Goal: Information Seeking & Learning: Learn about a topic

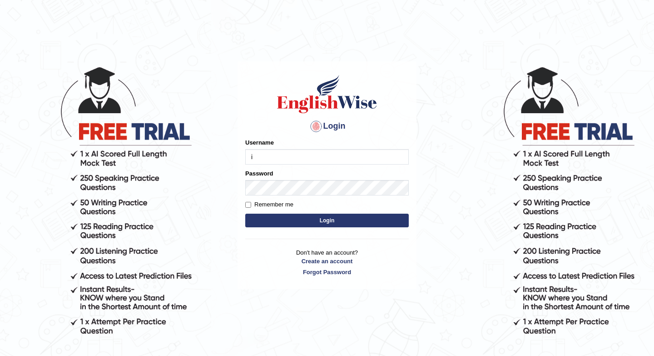
type input "issak"
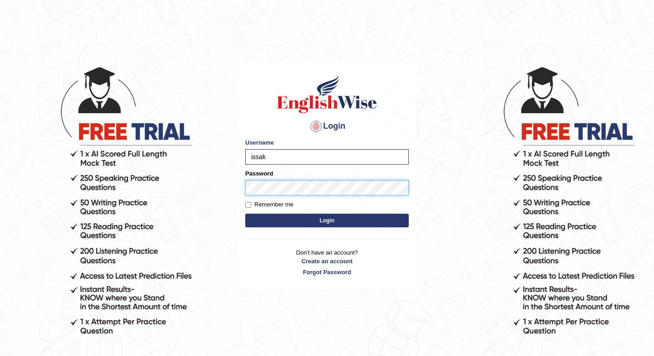
click at [245, 213] on button "Login" at bounding box center [327, 220] width 164 height 14
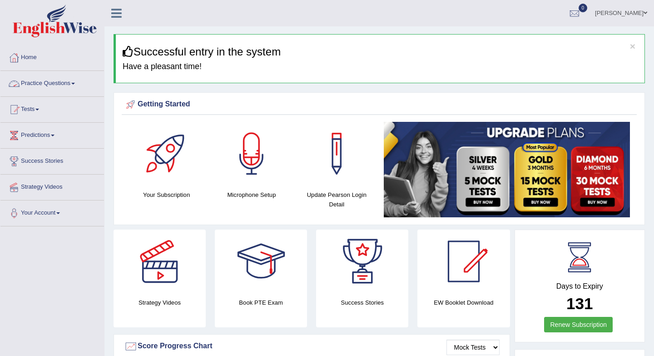
click at [59, 79] on link "Practice Questions" at bounding box center [52, 82] width 104 height 23
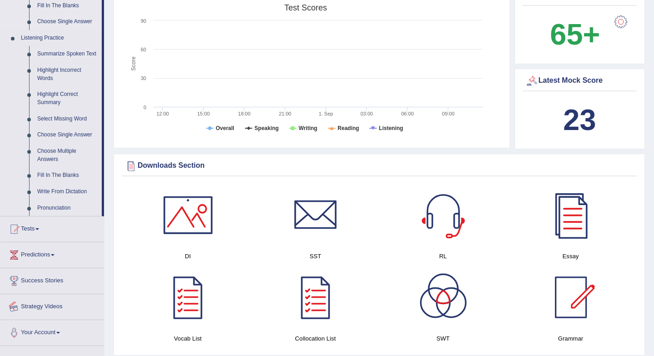
scroll to position [340, 0]
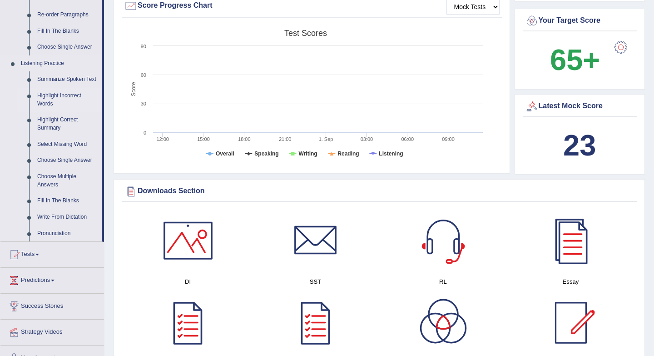
click at [62, 107] on link "Highlight Incorrect Words" at bounding box center [67, 100] width 69 height 24
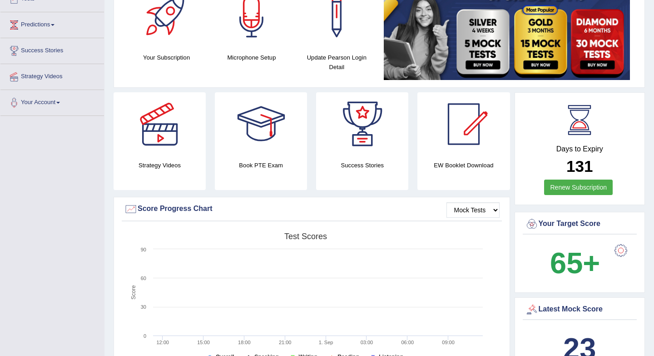
scroll to position [151, 0]
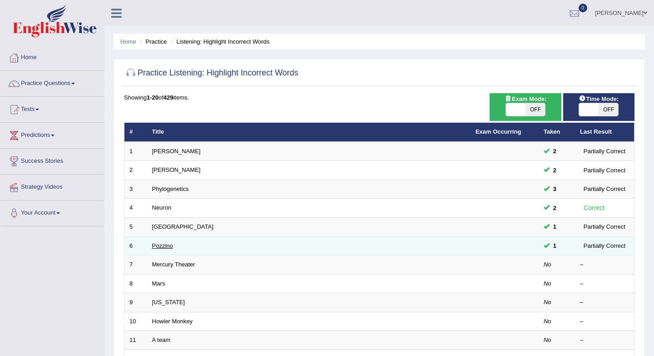
click at [164, 245] on link "Pozzino" at bounding box center [162, 245] width 21 height 7
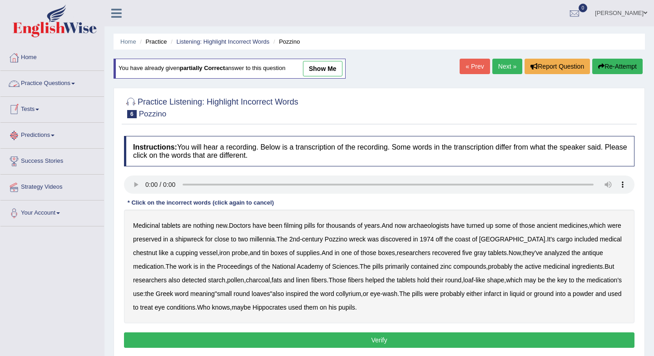
click at [66, 84] on link "Practice Questions" at bounding box center [52, 82] width 104 height 23
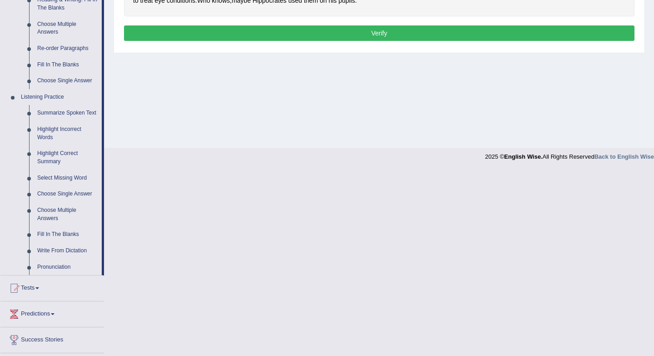
scroll to position [307, 0]
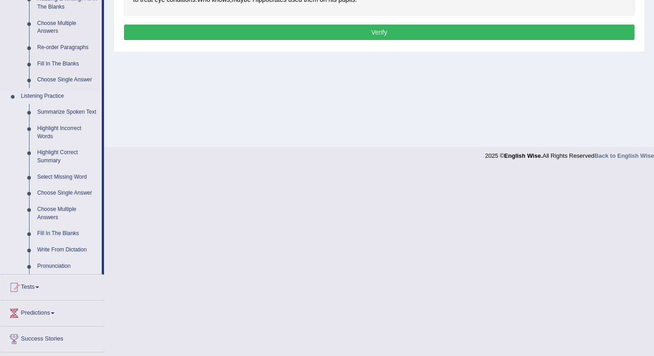
click at [59, 163] on link "Highlight Correct Summary" at bounding box center [67, 156] width 69 height 24
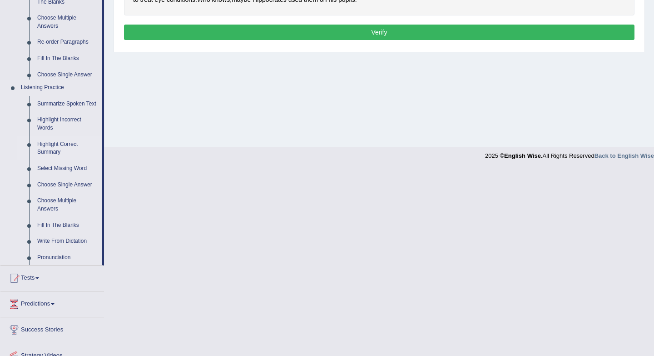
scroll to position [121, 0]
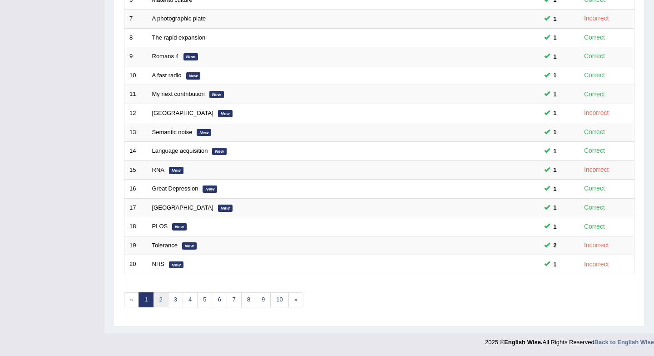
click at [162, 301] on link "2" at bounding box center [160, 299] width 15 height 15
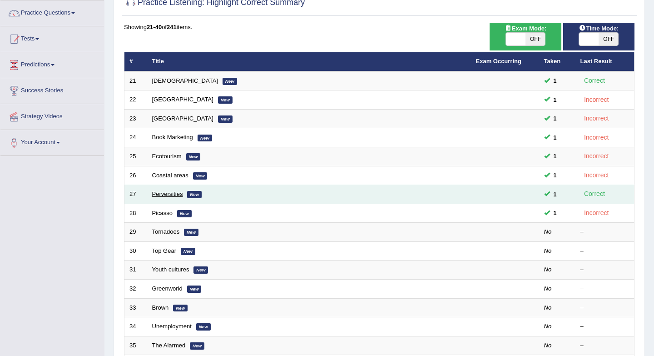
scroll to position [71, 0]
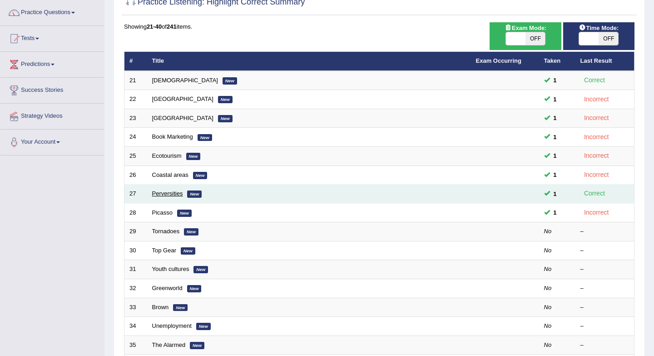
click at [166, 194] on link "Perversities" at bounding box center [167, 193] width 31 height 7
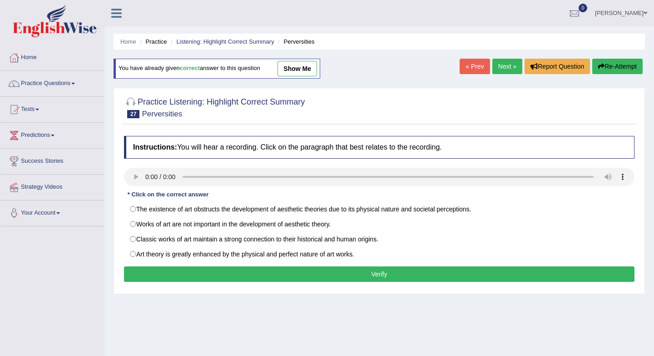
click at [501, 69] on link "Next »" at bounding box center [507, 66] width 30 height 15
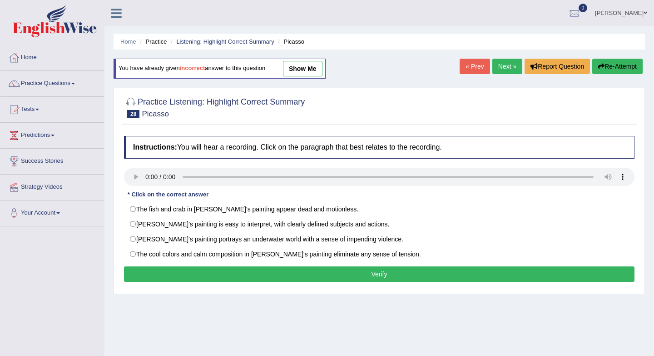
click at [502, 70] on link "Next »" at bounding box center [507, 66] width 30 height 15
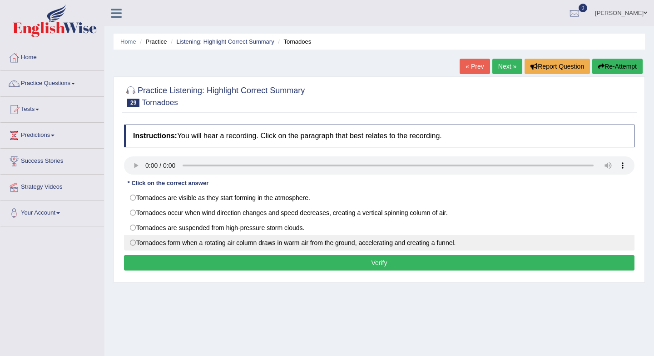
click at [135, 243] on label "Tornadoes form when a rotating air column draws in warm air from the ground, ac…" at bounding box center [379, 242] width 511 height 15
radio input "true"
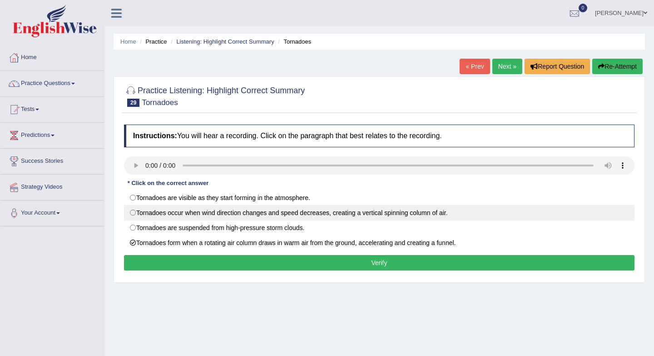
click at [130, 211] on label "Tornadoes occur when wind direction changes and speed decreases, creating a ver…" at bounding box center [379, 212] width 511 height 15
radio input "true"
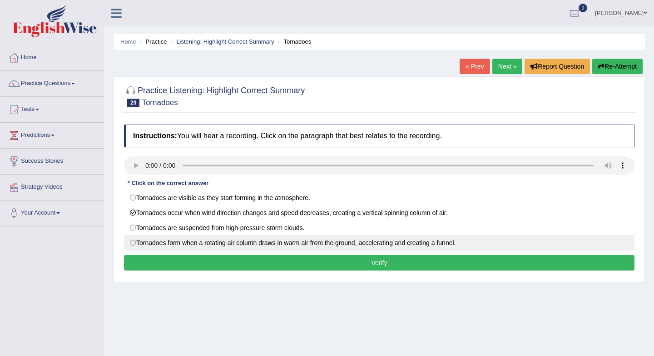
click at [137, 243] on label "Tornadoes form when a rotating air column draws in warm air from the ground, ac…" at bounding box center [379, 242] width 511 height 15
radio input "true"
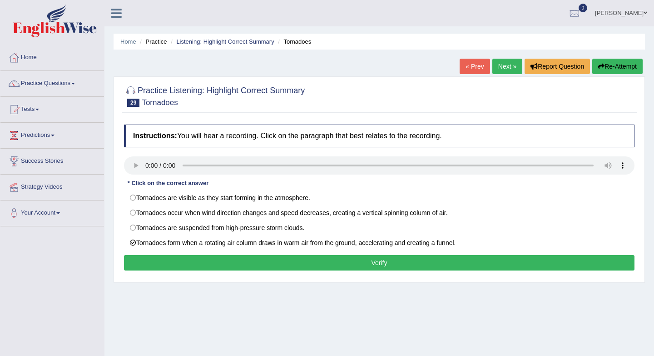
click at [174, 265] on button "Verify" at bounding box center [379, 262] width 511 height 15
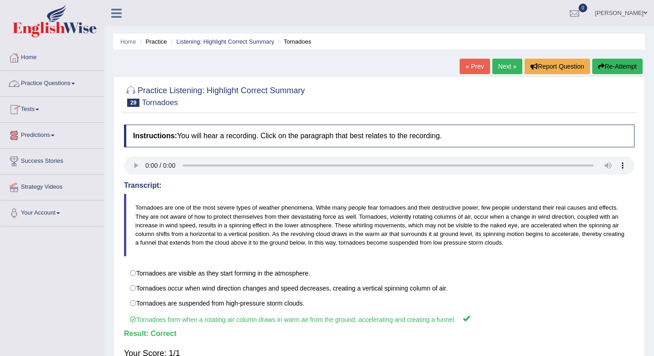
click at [59, 79] on link "Practice Questions" at bounding box center [52, 82] width 104 height 23
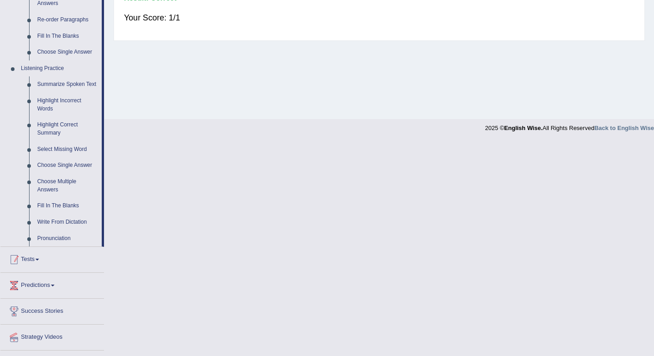
scroll to position [336, 0]
click at [58, 213] on link "Fill In The Blanks" at bounding box center [67, 205] width 69 height 16
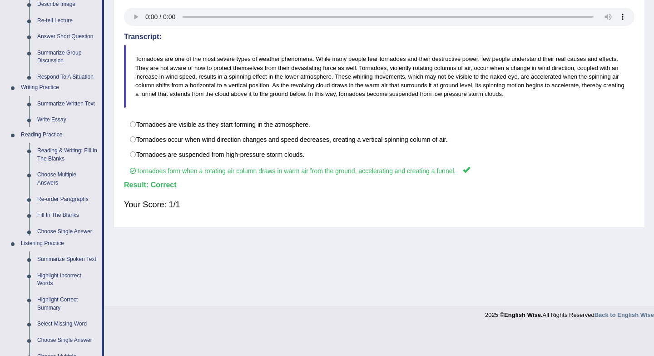
scroll to position [121, 0]
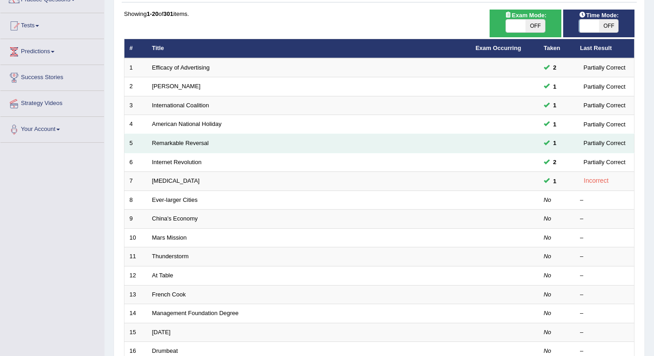
scroll to position [85, 0]
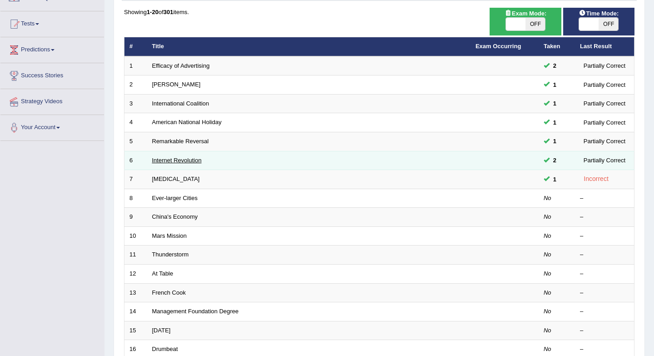
click at [181, 161] on link "Internet Revolution" at bounding box center [177, 160] width 50 height 7
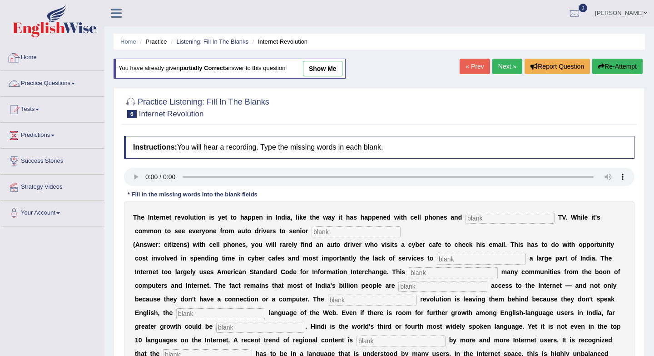
click at [28, 55] on link "Home" at bounding box center [52, 56] width 104 height 23
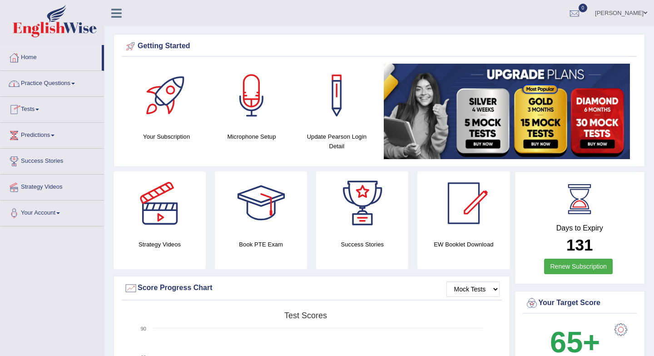
click at [64, 84] on link "Practice Questions" at bounding box center [52, 82] width 104 height 23
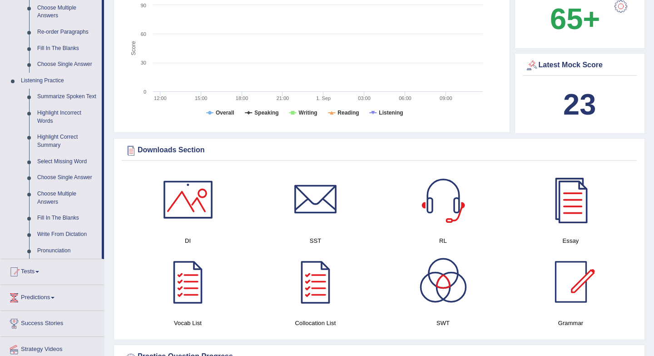
scroll to position [323, 0]
click at [73, 168] on link "Select Missing Word" at bounding box center [67, 161] width 69 height 16
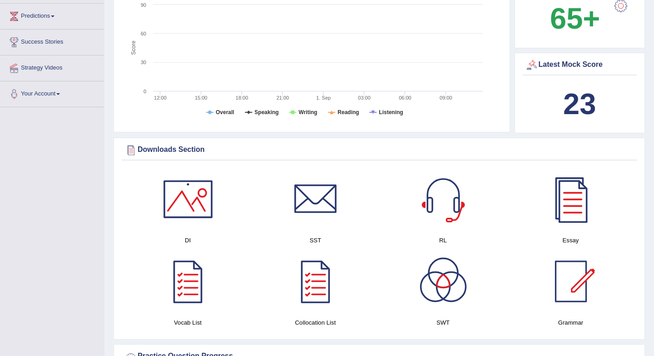
scroll to position [148, 0]
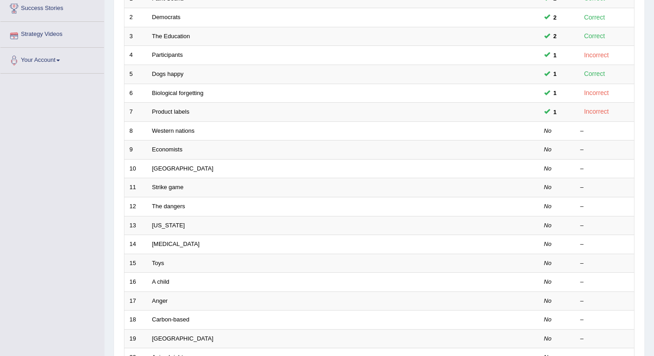
scroll to position [171, 0]
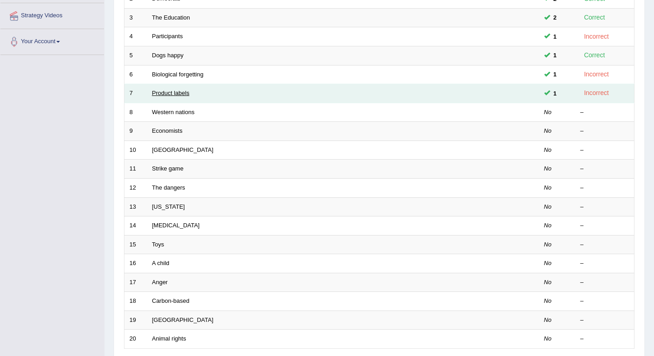
click at [182, 91] on link "Product labels" at bounding box center [170, 92] width 37 height 7
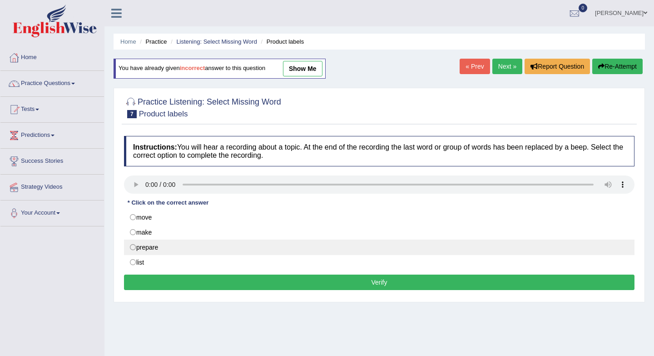
click at [135, 248] on label "prepare" at bounding box center [379, 246] width 511 height 15
radio input "true"
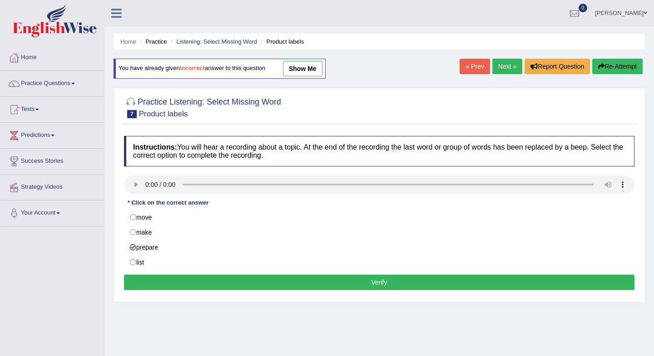
click at [157, 279] on button "Verify" at bounding box center [379, 281] width 511 height 15
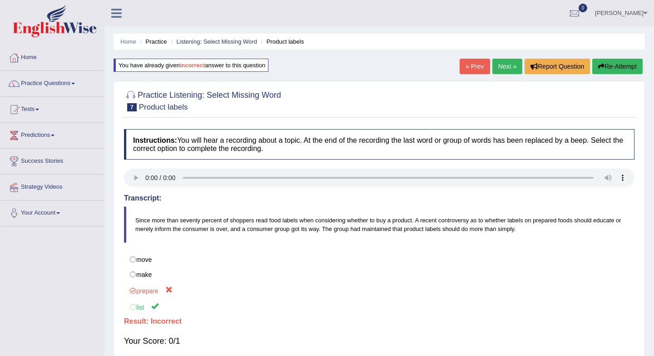
click at [496, 71] on link "Next »" at bounding box center [507, 66] width 30 height 15
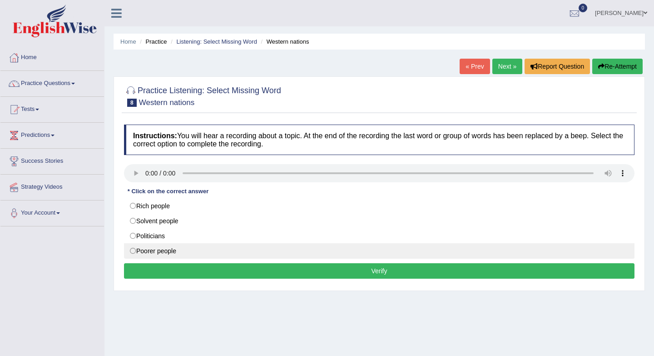
click at [134, 251] on label "Poorer people" at bounding box center [379, 250] width 511 height 15
radio input "true"
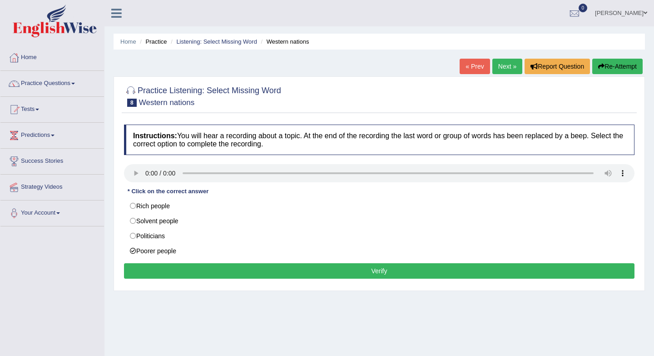
click at [144, 269] on button "Verify" at bounding box center [379, 270] width 511 height 15
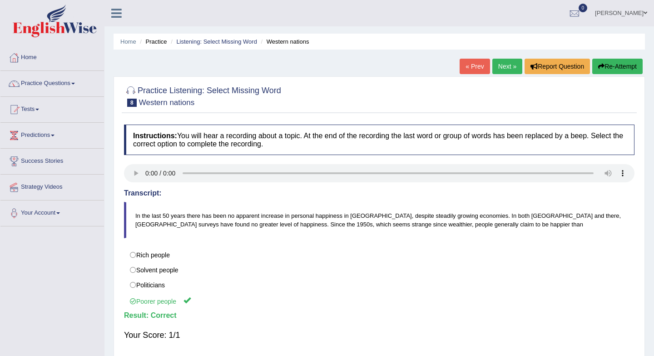
click at [499, 63] on link "Next »" at bounding box center [507, 66] width 30 height 15
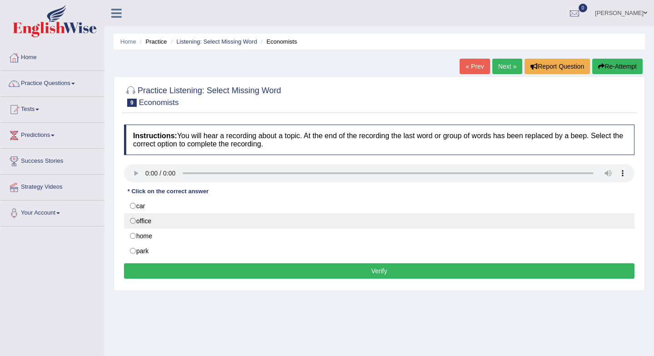
click at [134, 220] on label "office" at bounding box center [379, 220] width 511 height 15
radio input "true"
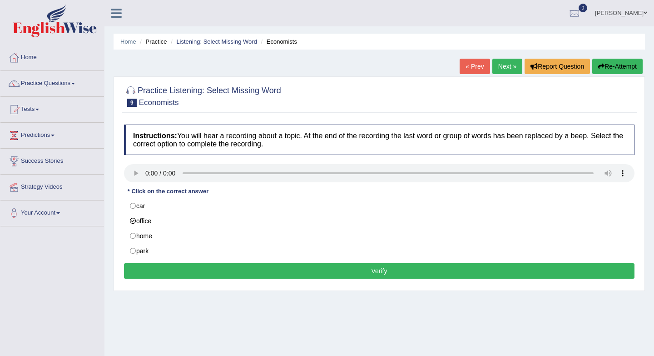
click at [171, 272] on button "Verify" at bounding box center [379, 270] width 511 height 15
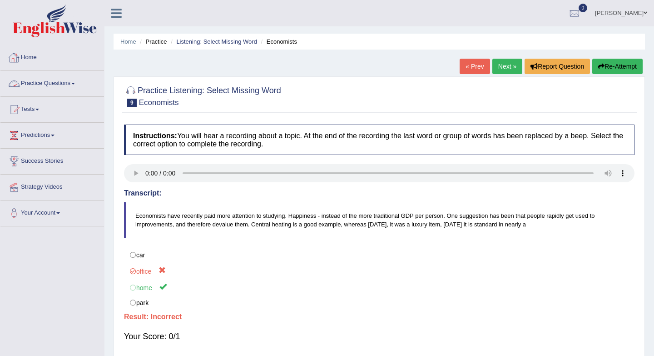
click at [65, 85] on link "Practice Questions" at bounding box center [52, 82] width 104 height 23
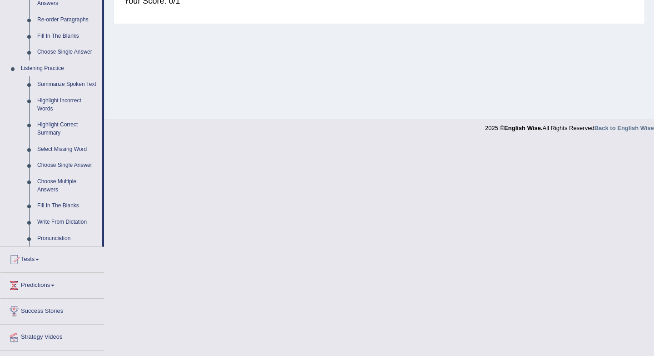
scroll to position [364, 0]
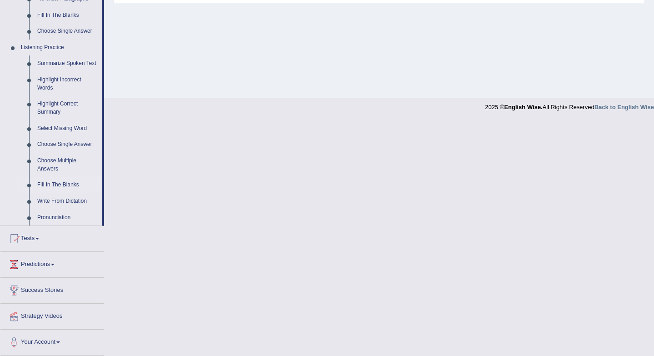
click at [54, 185] on link "Fill In The Blanks" at bounding box center [67, 185] width 69 height 16
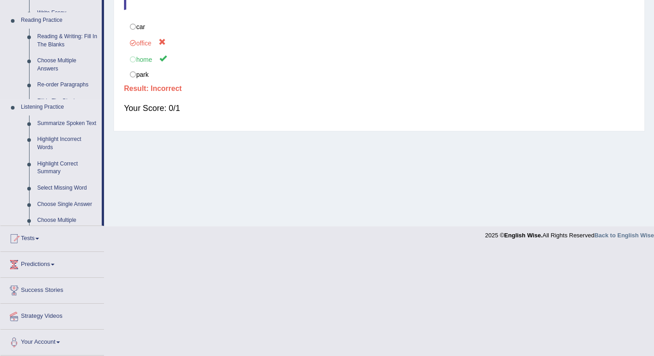
scroll to position [121, 0]
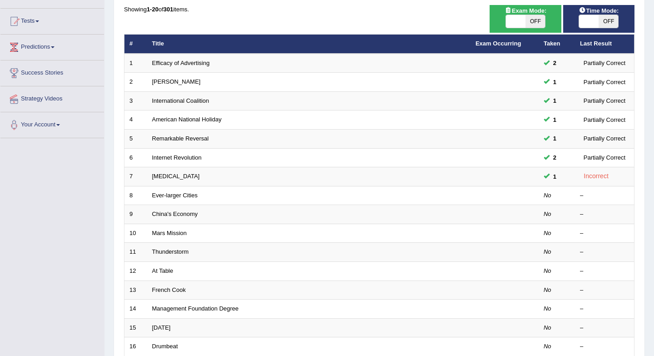
scroll to position [89, 0]
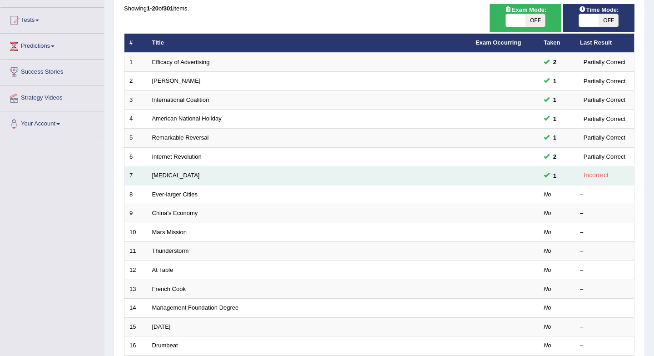
click at [160, 174] on link "[MEDICAL_DATA]" at bounding box center [176, 175] width 48 height 7
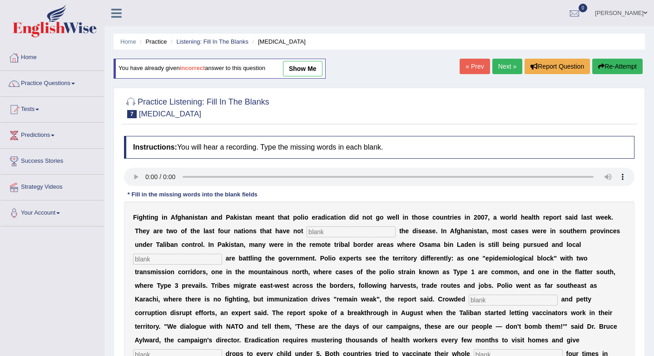
click at [502, 64] on link "Next »" at bounding box center [507, 66] width 30 height 15
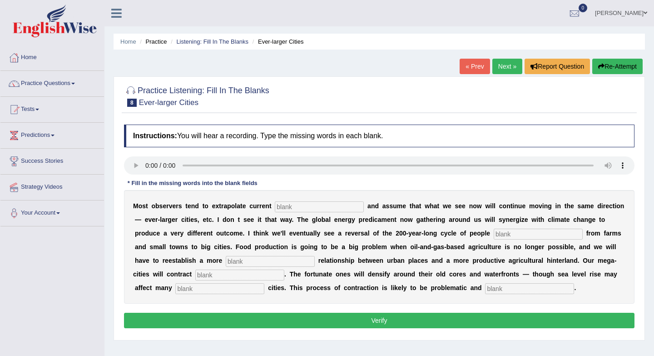
click at [469, 67] on link "« Prev" at bounding box center [475, 66] width 30 height 15
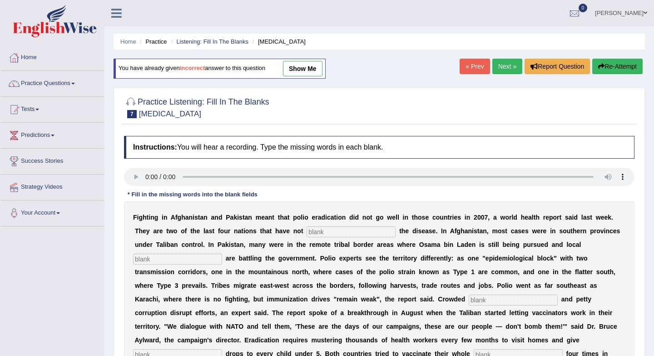
click at [311, 65] on link "show me" at bounding box center [303, 68] width 40 height 15
type input "[PERSON_NAME]"
type input "militers"
type input "slideds"
type input "vaccin"
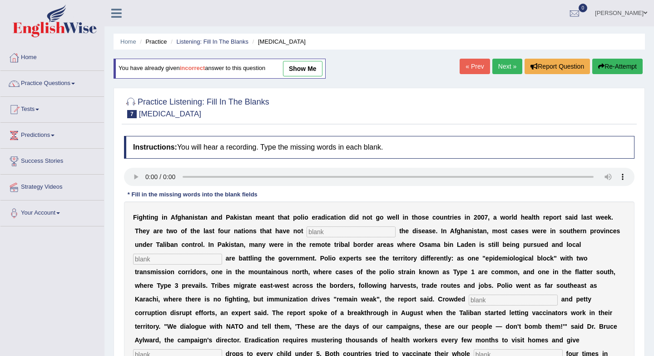
type input "nation"
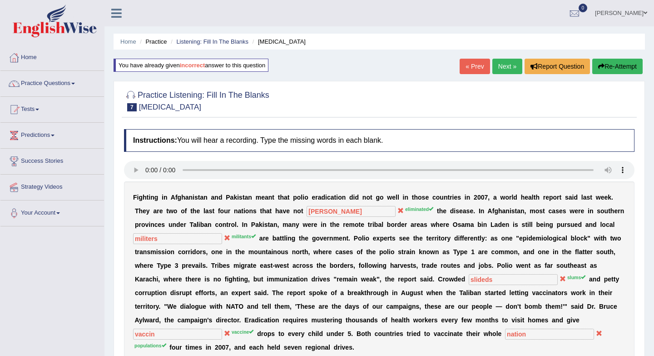
click at [501, 66] on link "Next »" at bounding box center [507, 66] width 30 height 15
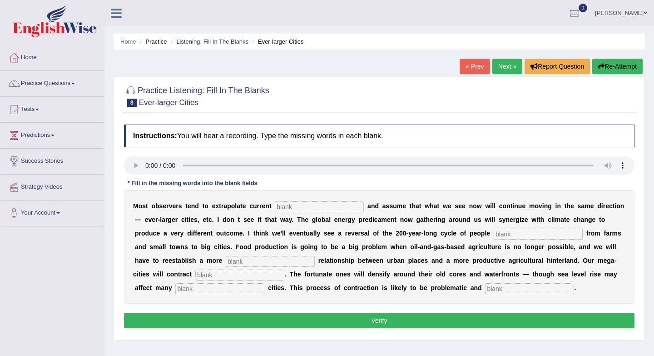
click at [292, 210] on input "text" at bounding box center [319, 206] width 89 height 11
type input "trend"
click at [507, 236] on input "text" at bounding box center [538, 233] width 89 height 11
type input "cycle"
click at [248, 261] on input "text" at bounding box center [270, 261] width 89 height 11
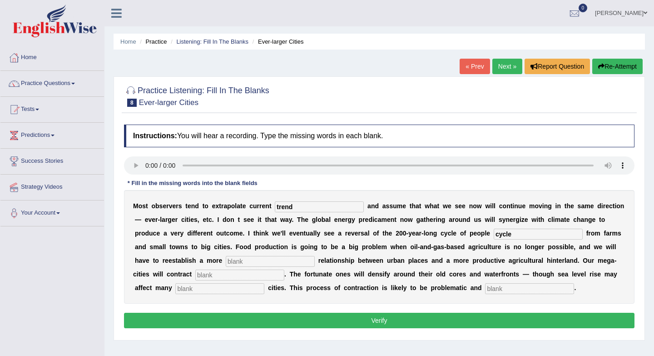
type input "n"
type input "meanful"
click at [204, 278] on input "text" at bounding box center [239, 274] width 89 height 11
type input "subst"
click at [184, 293] on input "text" at bounding box center [219, 288] width 89 height 11
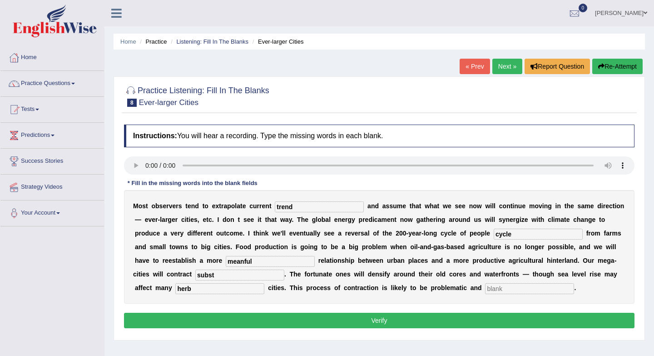
type input "herb"
click at [485, 290] on input "text" at bounding box center [529, 288] width 89 height 11
click at [181, 283] on div "M o s t o b s e r v e r s t e n d t o e x t r a p o l a t e c u r r e n t trend…" at bounding box center [379, 247] width 511 height 114
click at [485, 289] on input "text" at bounding box center [529, 288] width 89 height 11
type input "disorderning"
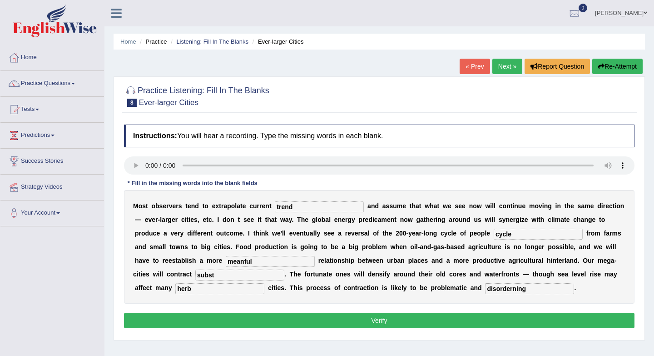
click at [198, 283] on input "herb" at bounding box center [219, 288] width 89 height 11
type input "herbal"
click at [204, 275] on input "subst" at bounding box center [239, 274] width 89 height 11
type input "substatances"
click at [256, 264] on input "meanful" at bounding box center [270, 261] width 89 height 11
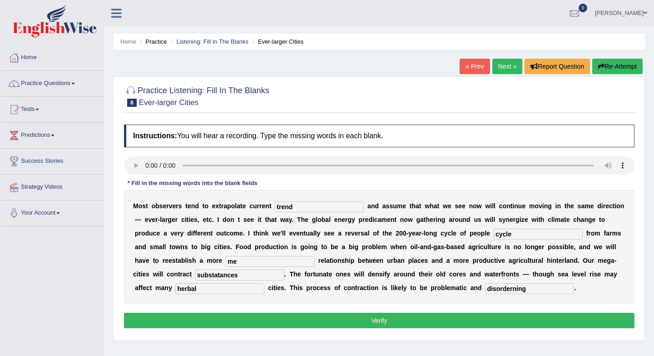
type input "m"
type input "meanningfull"
click at [316, 208] on input "trend" at bounding box center [319, 206] width 89 height 11
type input "tr"
click at [516, 233] on input "cycle" at bounding box center [538, 233] width 89 height 11
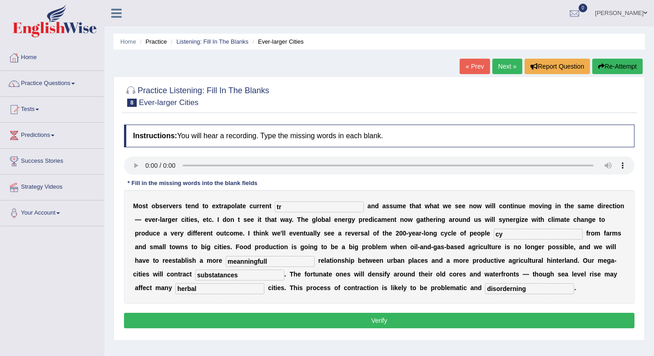
type input "c"
type input "cycle"
click at [315, 207] on input "tr" at bounding box center [319, 206] width 89 height 11
click at [305, 212] on input "trended" at bounding box center [319, 206] width 89 height 11
click at [308, 208] on input "trended" at bounding box center [319, 206] width 89 height 11
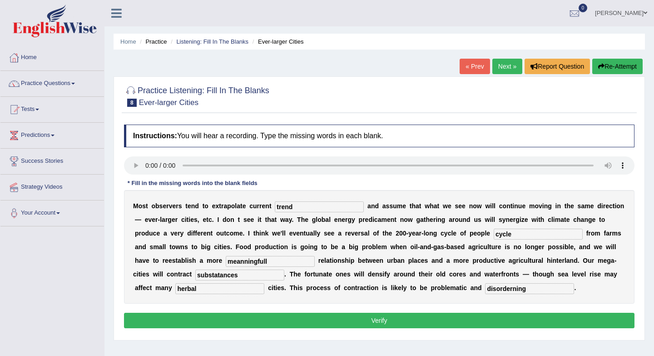
type input "trend"
click at [517, 233] on input "cycle" at bounding box center [538, 233] width 89 height 11
type input "c"
type input "moving"
click at [313, 323] on button "Verify" at bounding box center [379, 319] width 511 height 15
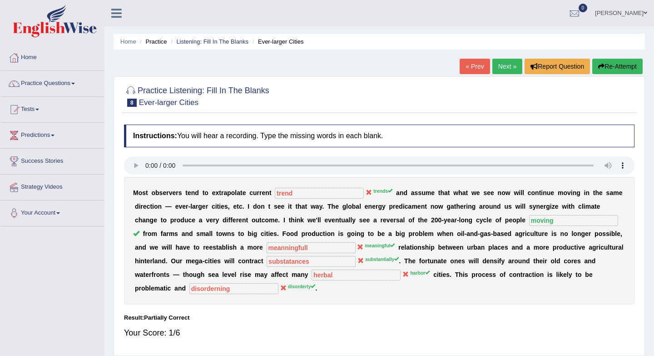
click at [501, 70] on link "Next »" at bounding box center [507, 66] width 30 height 15
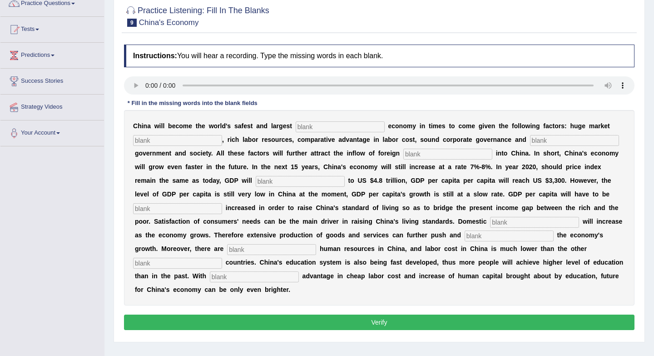
scroll to position [86, 0]
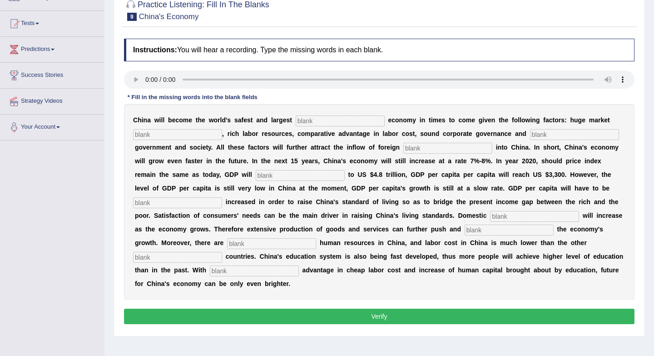
click at [320, 124] on input "text" at bounding box center [340, 120] width 89 height 11
type input "envest"
click at [154, 137] on input "text" at bounding box center [177, 134] width 89 height 11
type input "batentiol"
click at [532, 135] on input "text" at bounding box center [574, 134] width 89 height 11
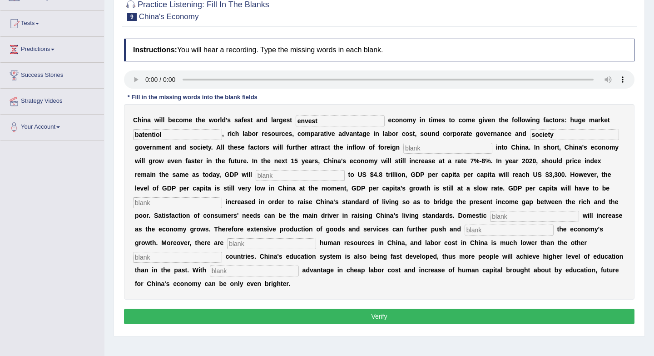
click at [548, 138] on input "society" at bounding box center [574, 134] width 89 height 11
type input "society stable"
click at [428, 150] on input "text" at bounding box center [447, 148] width 89 height 11
type input "copital"
click at [256, 177] on input "text" at bounding box center [300, 175] width 89 height 11
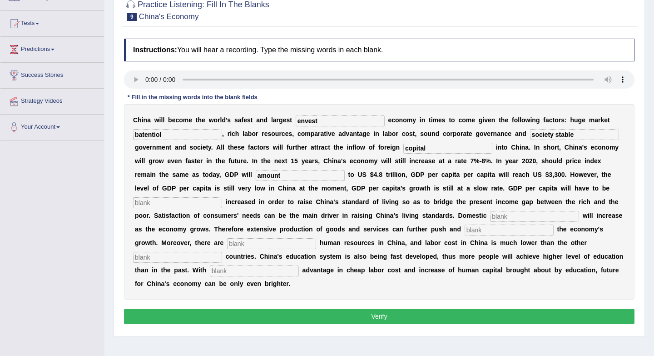
type input "amount"
click at [178, 194] on div "C h i n a w i l l b e c o m e t h e w o r l d ' s s a f e s t a n d l a r g e s…" at bounding box center [379, 201] width 511 height 195
click at [171, 204] on input "text" at bounding box center [177, 202] width 89 height 11
type input "low"
click at [507, 220] on input "text" at bounding box center [534, 216] width 89 height 11
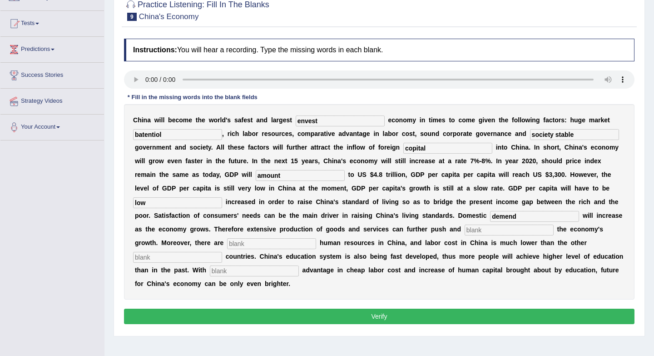
type input "demend"
click at [475, 233] on input "text" at bounding box center [509, 229] width 89 height 11
type input "sesten"
click at [229, 246] on input "text" at bounding box center [271, 243] width 89 height 11
click at [268, 246] on input "text" at bounding box center [271, 243] width 89 height 11
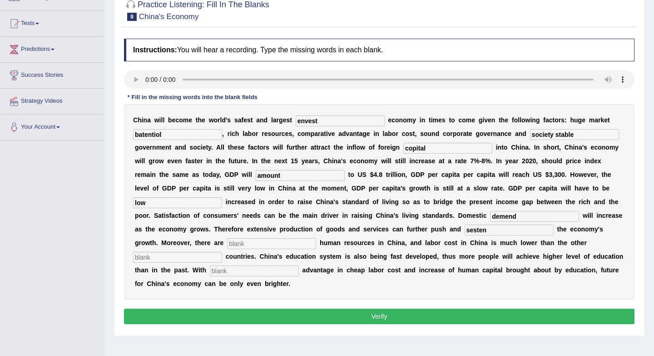
click at [251, 243] on input "text" at bounding box center [271, 243] width 89 height 11
click at [238, 243] on input "china" at bounding box center [271, 243] width 89 height 11
type input "china aponded"
click at [143, 261] on input "text" at bounding box center [177, 257] width 89 height 11
type input "indest"
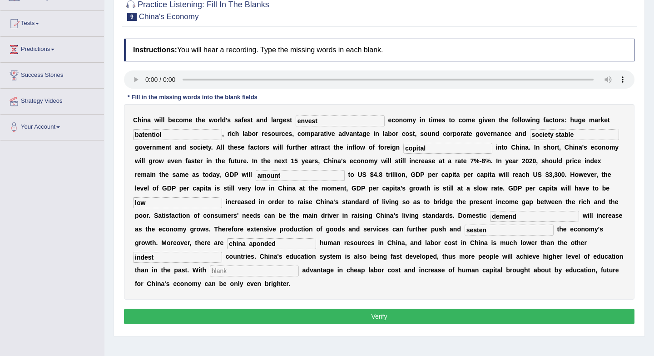
click at [228, 273] on input "text" at bounding box center [254, 270] width 89 height 11
type input "comparative"
click at [163, 257] on input "indest" at bounding box center [177, 257] width 89 height 11
type input "i"
type input "industry"
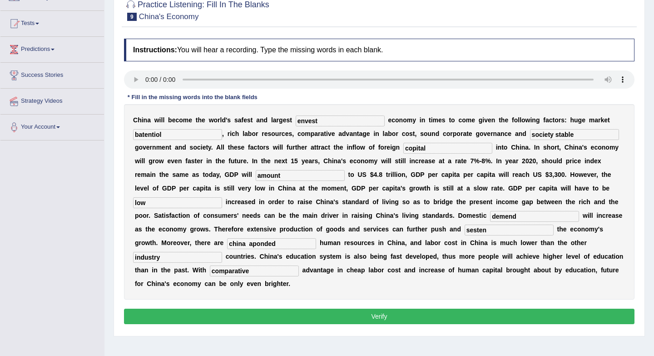
click at [252, 243] on input "china aponded" at bounding box center [271, 243] width 89 height 11
type input "c"
type input "abandoned"
click at [485, 233] on input "sesten" at bounding box center [509, 229] width 89 height 11
type input "s"
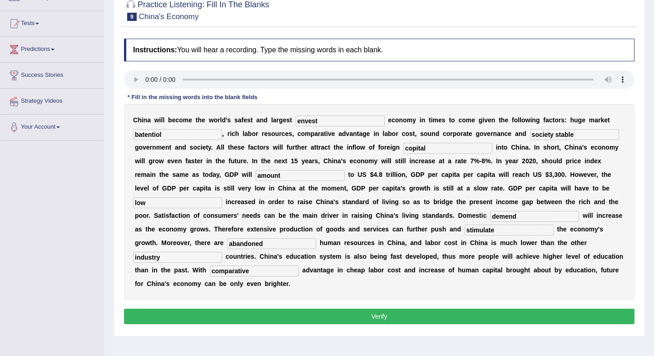
type input "stimulate"
click at [524, 217] on input "demend" at bounding box center [534, 216] width 89 height 11
type input "demand"
click at [441, 149] on input "copital" at bounding box center [447, 148] width 89 height 11
type input "capital"
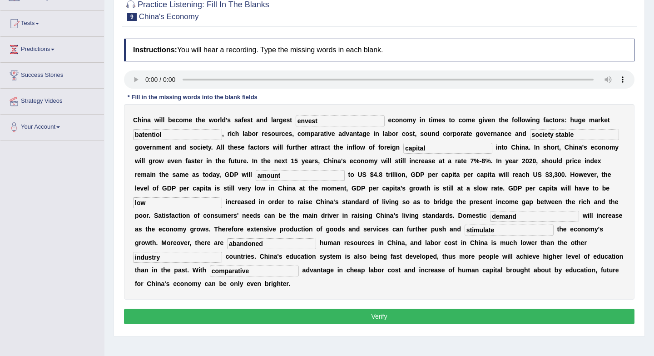
click at [281, 177] on input "amount" at bounding box center [300, 175] width 89 height 11
type input "a"
type input "amount"
click at [332, 121] on input "envest" at bounding box center [340, 120] width 89 height 11
type input "e"
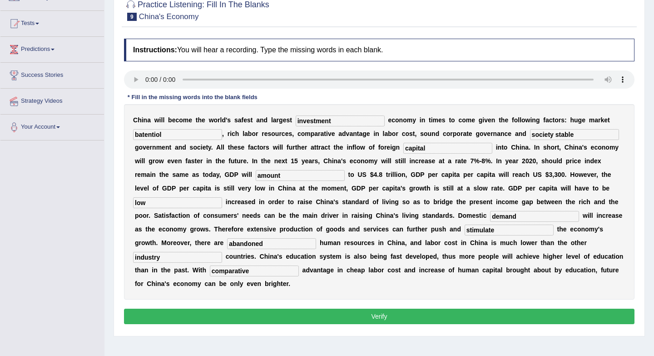
type input "investment"
click at [172, 134] on input "batentiol" at bounding box center [177, 134] width 89 height 11
type input "b"
type input "potential"
click at [547, 132] on input "society stable" at bounding box center [574, 134] width 89 height 11
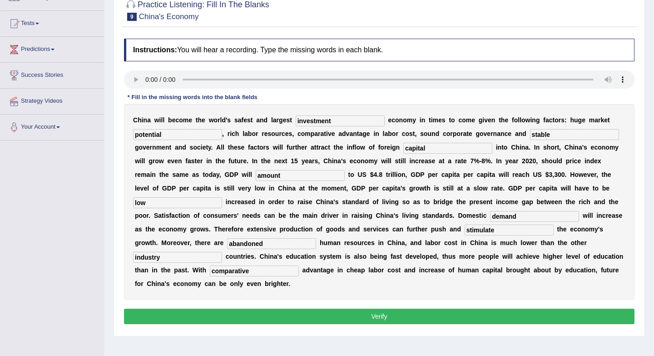
click at [547, 135] on input "stable" at bounding box center [574, 134] width 89 height 11
type input "staple"
click at [151, 204] on input "low" at bounding box center [177, 202] width 89 height 11
click at [166, 203] on input "low" at bounding box center [177, 202] width 89 height 11
type input "l"
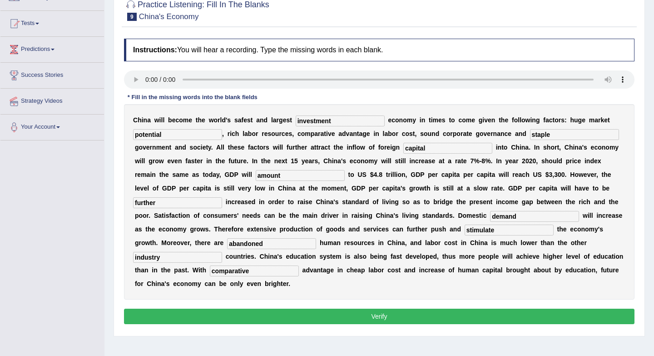
type input "further"
click at [349, 317] on button "Verify" at bounding box center [379, 315] width 511 height 15
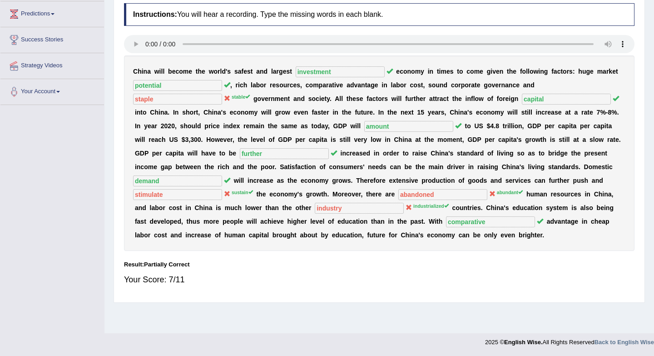
scroll to position [0, 0]
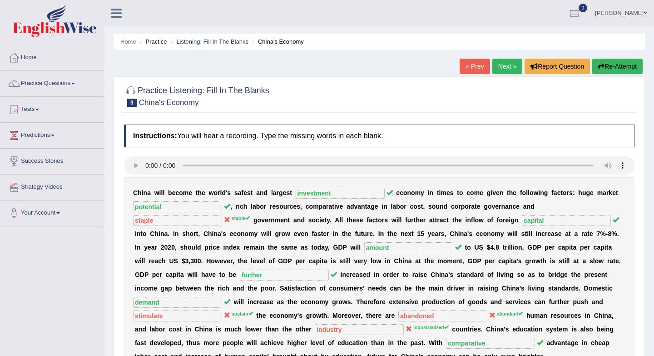
click at [505, 68] on link "Next »" at bounding box center [507, 66] width 30 height 15
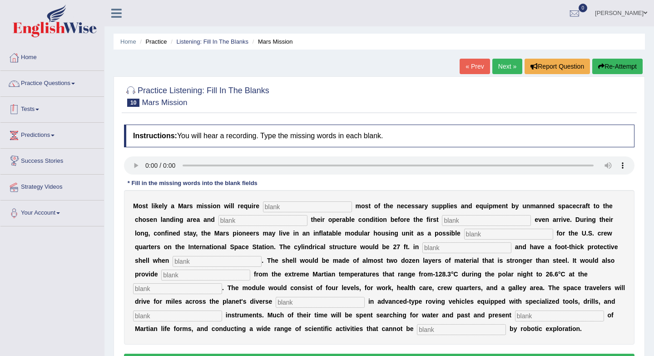
click at [40, 110] on link "Tests" at bounding box center [52, 108] width 104 height 23
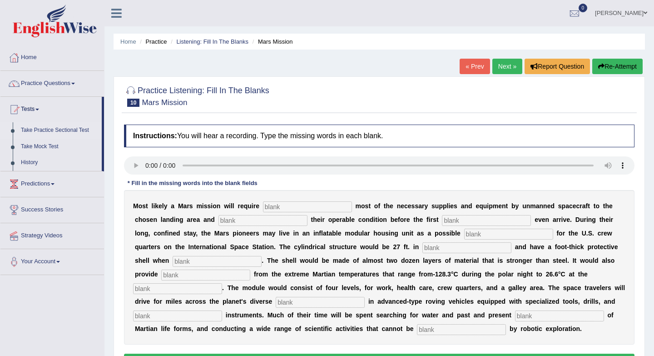
click at [63, 132] on link "Take Practice Sectional Test" at bounding box center [59, 130] width 85 height 16
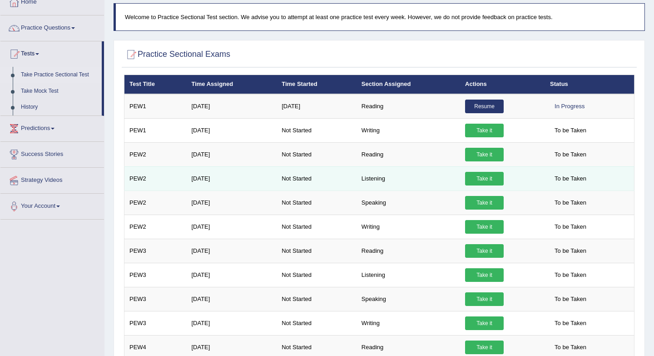
click at [484, 180] on link "Take it" at bounding box center [484, 179] width 39 height 14
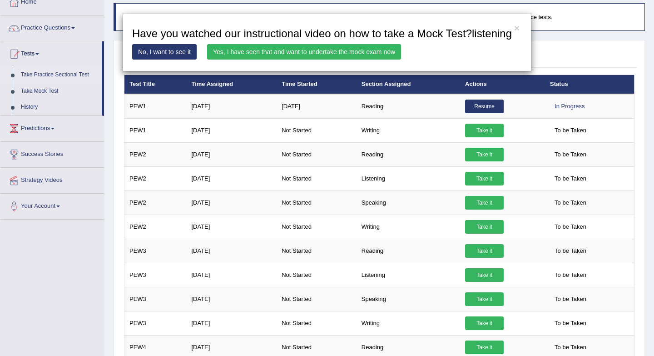
click at [172, 59] on link "No, I want to see it" at bounding box center [164, 51] width 64 height 15
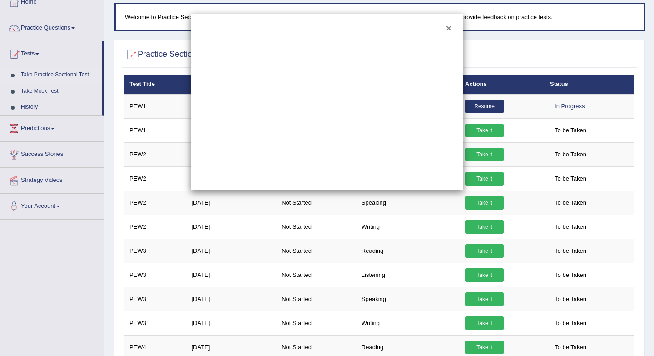
click at [450, 29] on button "×" at bounding box center [448, 28] width 5 height 10
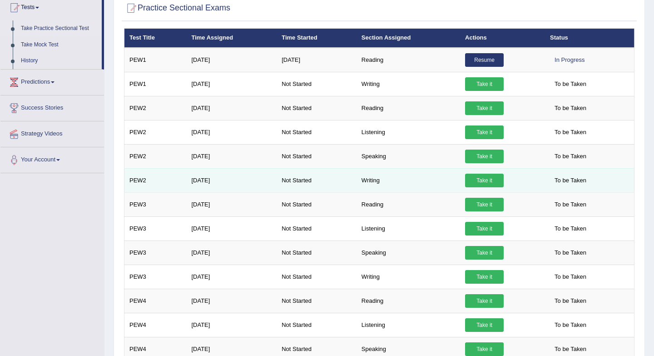
scroll to position [114, 0]
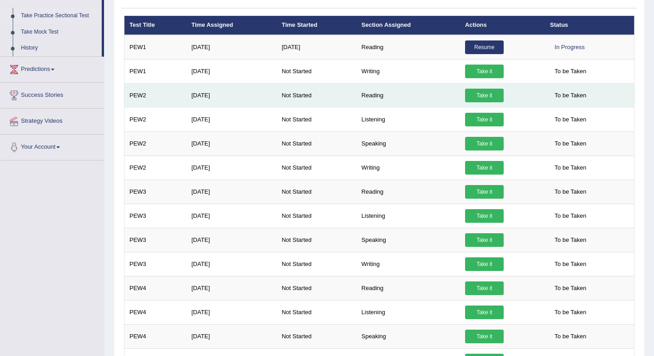
click at [481, 94] on link "Take it" at bounding box center [484, 96] width 39 height 14
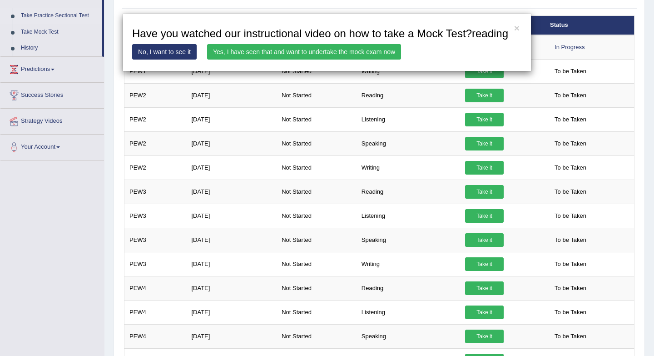
click at [170, 59] on link "No, I want to see it" at bounding box center [164, 51] width 64 height 15
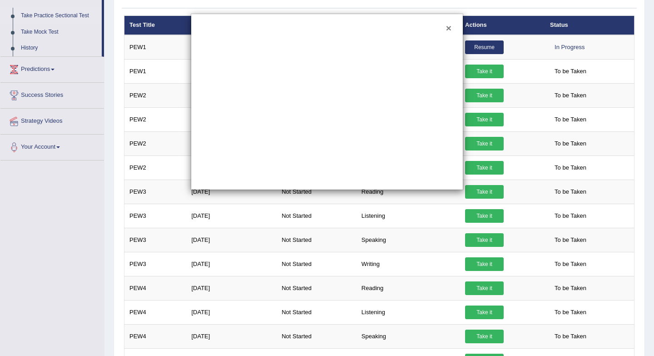
click at [448, 30] on button "×" at bounding box center [448, 28] width 5 height 10
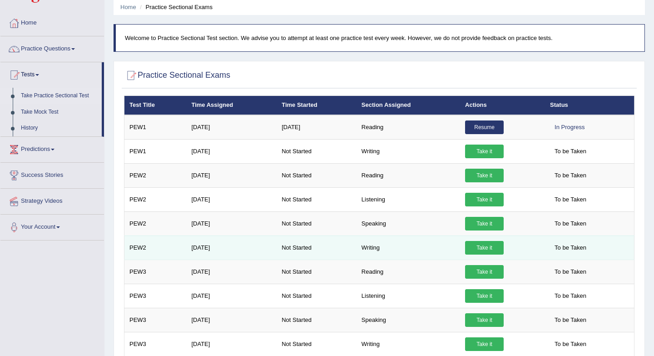
scroll to position [38, 0]
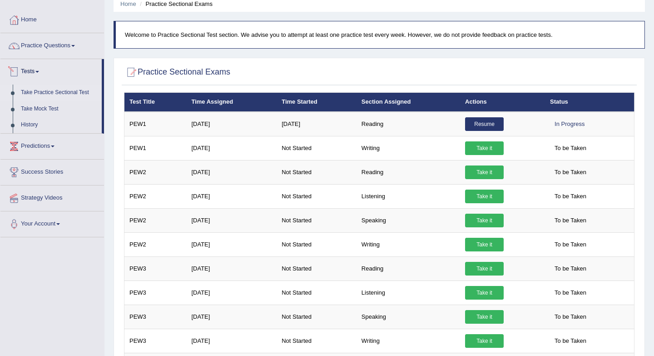
click at [39, 67] on link "Tests" at bounding box center [50, 70] width 101 height 23
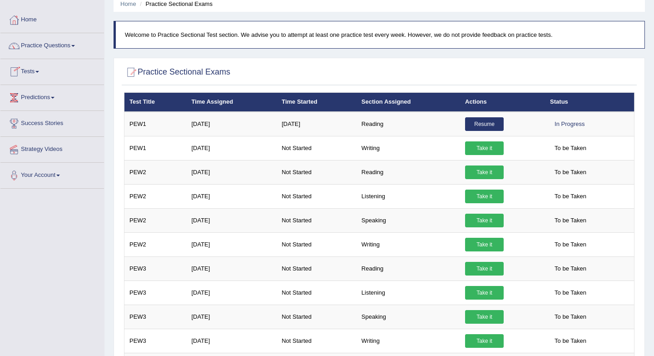
click at [39, 69] on link "Tests" at bounding box center [52, 70] width 104 height 23
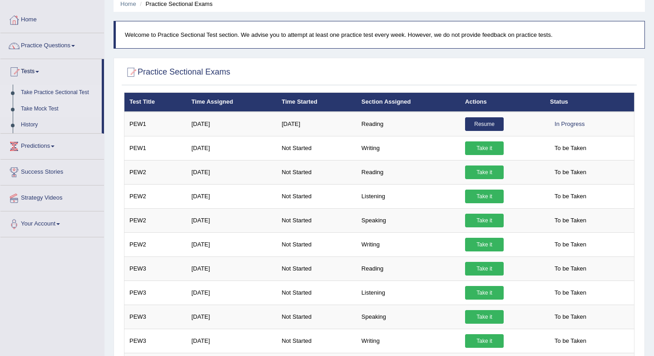
click at [47, 111] on link "Take Mock Test" at bounding box center [59, 109] width 85 height 16
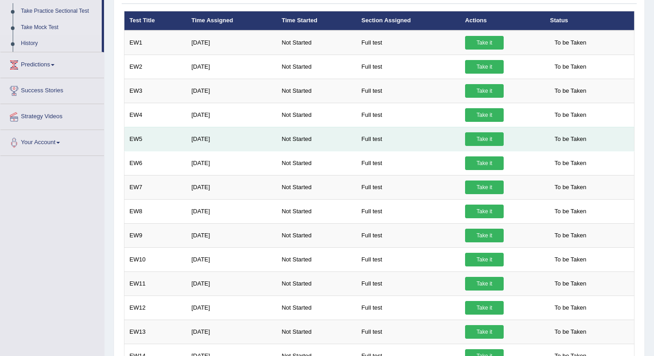
scroll to position [120, 0]
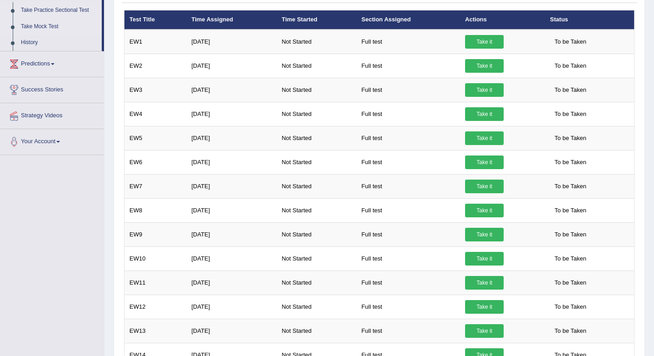
click at [70, 11] on link "Take Practice Sectional Test" at bounding box center [59, 10] width 85 height 16
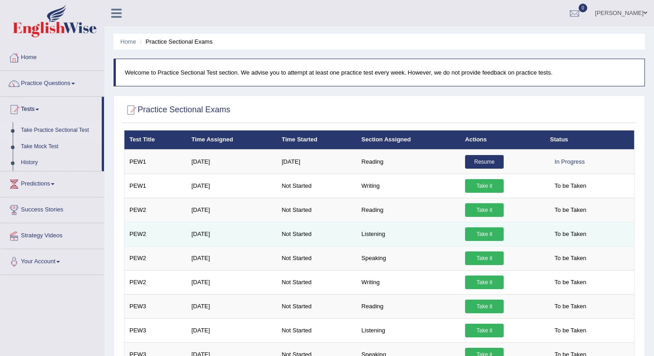
click at [483, 235] on link "Take it" at bounding box center [484, 234] width 39 height 14
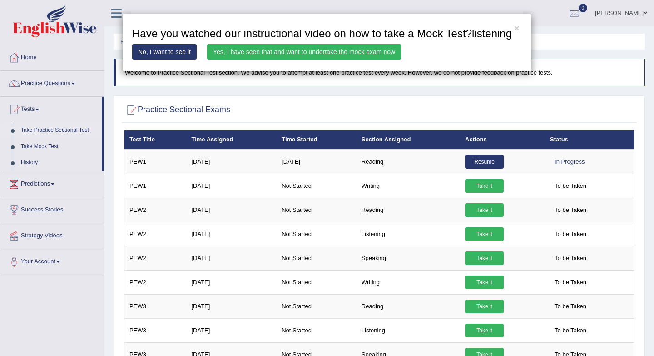
click at [235, 59] on link "Yes, I have seen that and want to undertake the mock exam now" at bounding box center [304, 51] width 194 height 15
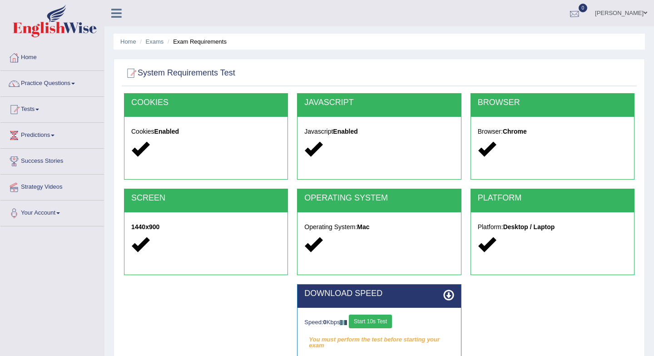
click at [581, 16] on div at bounding box center [575, 14] width 14 height 14
click at [537, 41] on strong "See All Alerts" at bounding box center [517, 38] width 40 height 7
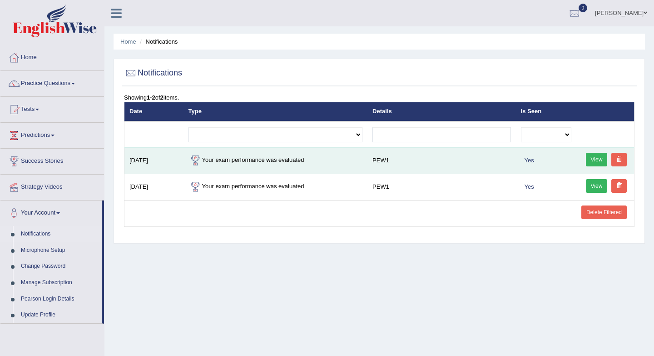
click at [592, 157] on link "View" at bounding box center [597, 160] width 22 height 14
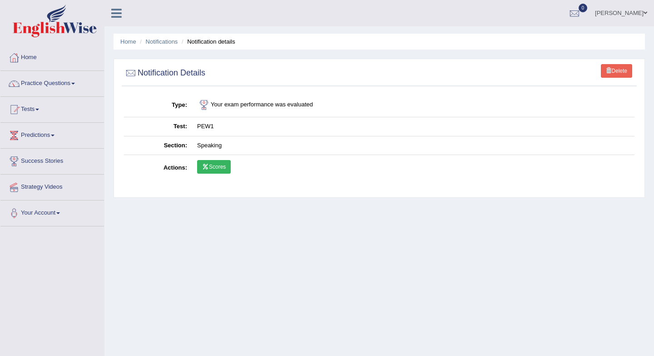
click at [210, 169] on link "Scores" at bounding box center [214, 167] width 34 height 14
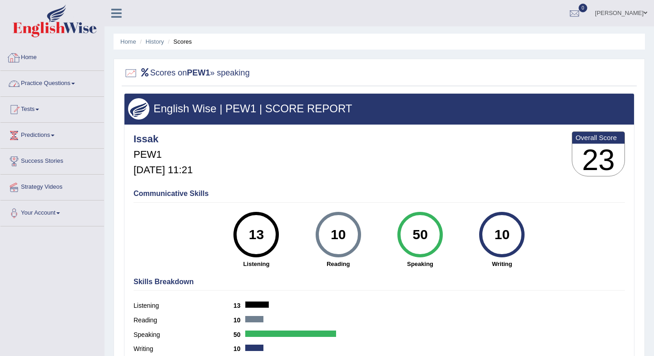
click at [41, 83] on link "Practice Questions" at bounding box center [52, 82] width 104 height 23
